Goal: Check status: Check status

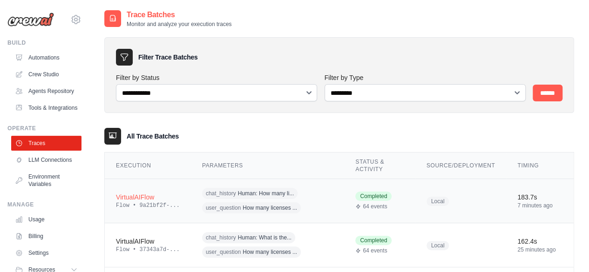
click at [143, 193] on div "VirtualAIFlow" at bounding box center [148, 197] width 64 height 9
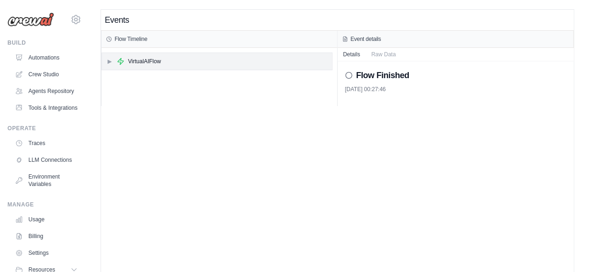
click at [111, 61] on span "▶" at bounding box center [110, 61] width 6 height 7
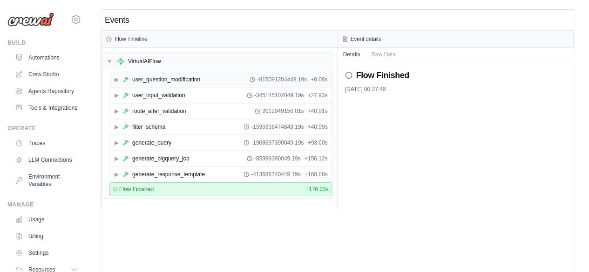
click at [117, 78] on span "▶" at bounding box center [117, 79] width 6 height 7
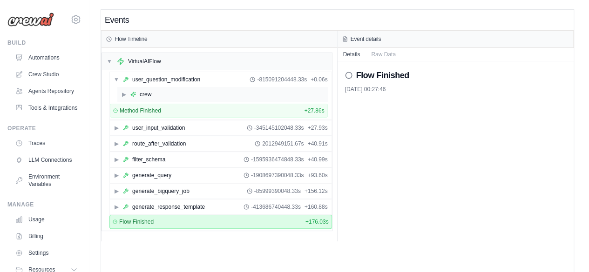
click at [146, 91] on div "crew" at bounding box center [146, 94] width 12 height 7
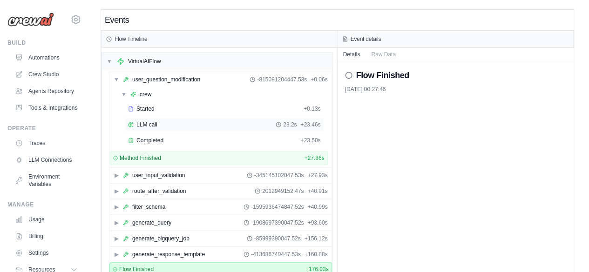
click at [151, 121] on span "LLM call" at bounding box center [146, 124] width 21 height 7
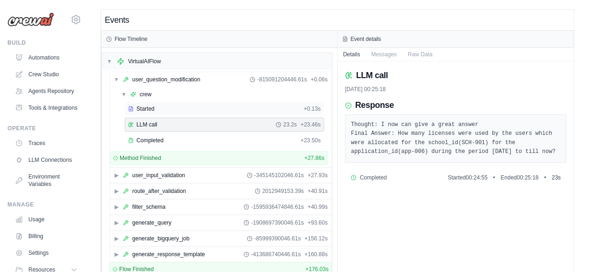
click at [148, 110] on span "Started" at bounding box center [145, 108] width 18 height 7
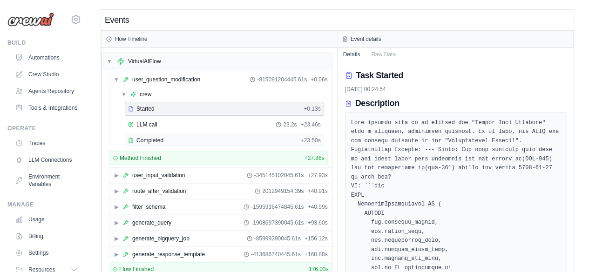
click at [155, 137] on span "Completed" at bounding box center [149, 140] width 27 height 7
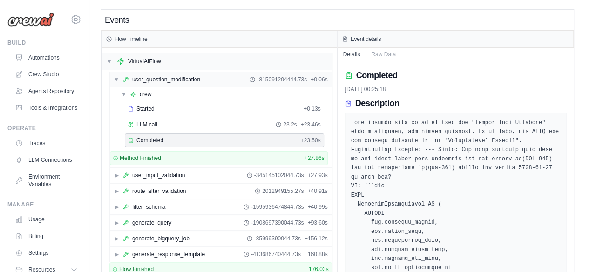
click at [119, 79] on div "▼ user_question_modification" at bounding box center [157, 79] width 87 height 7
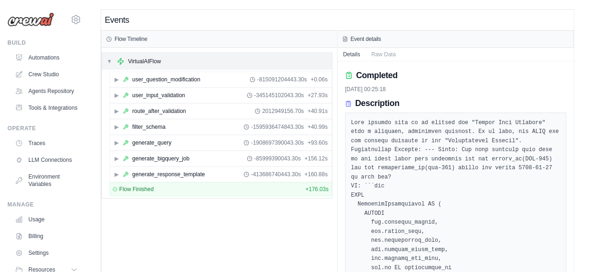
click at [111, 61] on span "▼" at bounding box center [110, 61] width 6 height 7
